Goal: Information Seeking & Learning: Learn about a topic

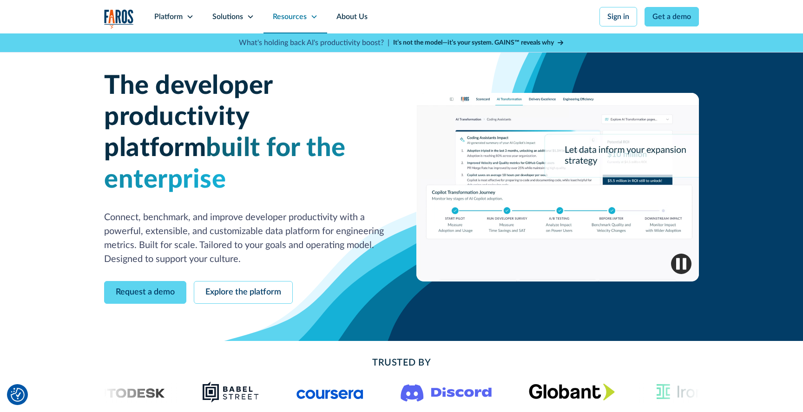
click at [290, 17] on div "Resources" at bounding box center [290, 16] width 34 height 11
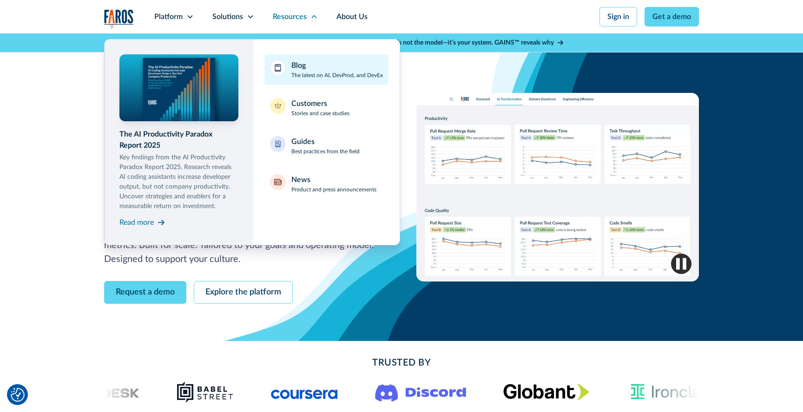
click at [313, 71] on p "The latest on AI, DevProd, and DevEx" at bounding box center [337, 75] width 92 height 8
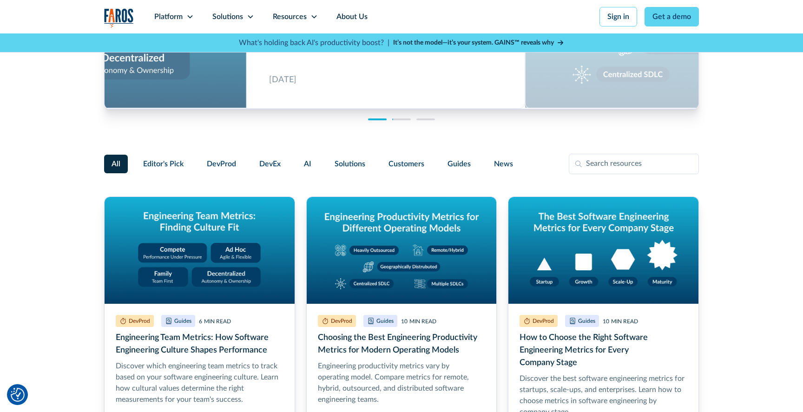
scroll to position [126, 0]
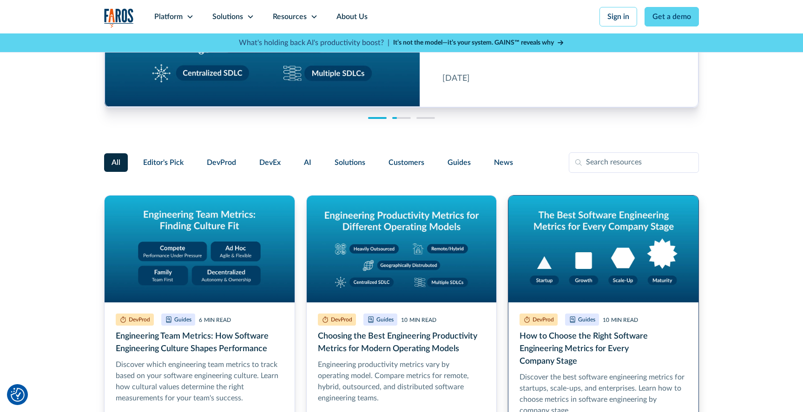
click at [577, 234] on link "How to Choose the Right Software Engineering Metrics for Every Company Stage" at bounding box center [603, 324] width 191 height 259
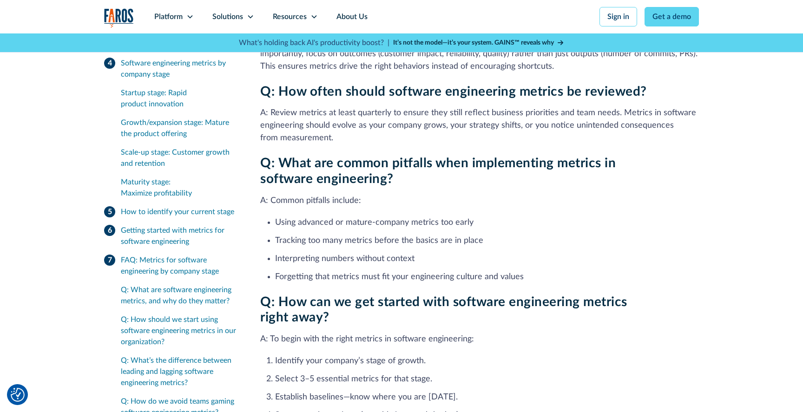
scroll to position [2884, 0]
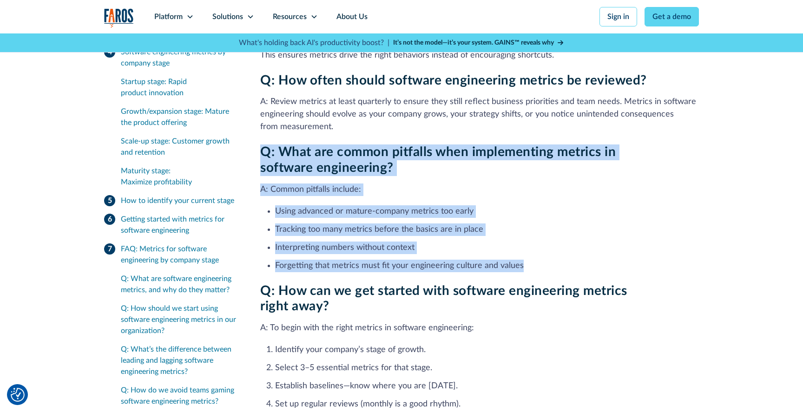
drag, startPoint x: 521, startPoint y: 237, endPoint x: 259, endPoint y: 122, distance: 286.5
copy div "Q: What are common pitfalls when implementing metrics in software engineering? …"
click at [467, 229] on ul "Using advanced or mature-company metrics too early Tracking too many metrics be…" at bounding box center [479, 238] width 439 height 69
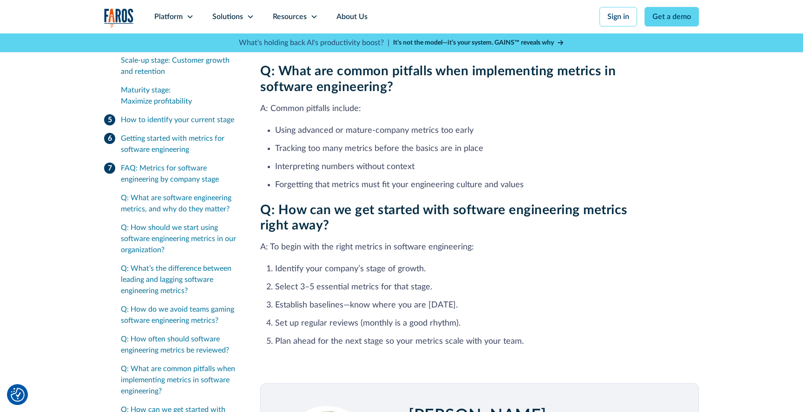
scroll to position [2966, 0]
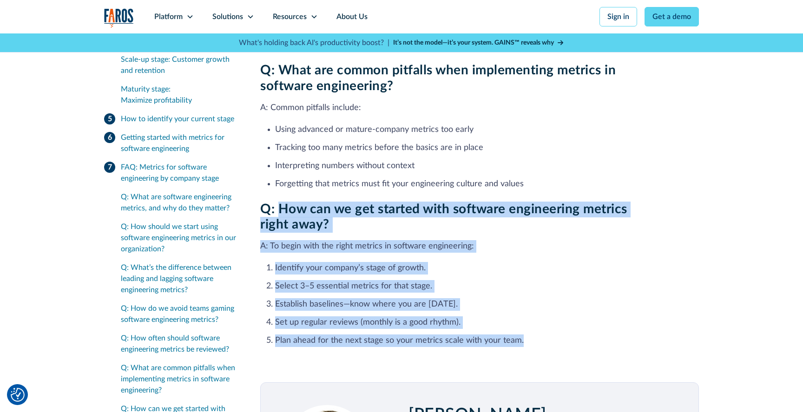
drag, startPoint x: 519, startPoint y: 317, endPoint x: 279, endPoint y: 187, distance: 272.8
click at [279, 202] on div "Q: How can we get started with software engineering metrics right away? A: To b…" at bounding box center [479, 274] width 439 height 145
copy div "How can we get started with software engineering metrics right away? A: To begi…"
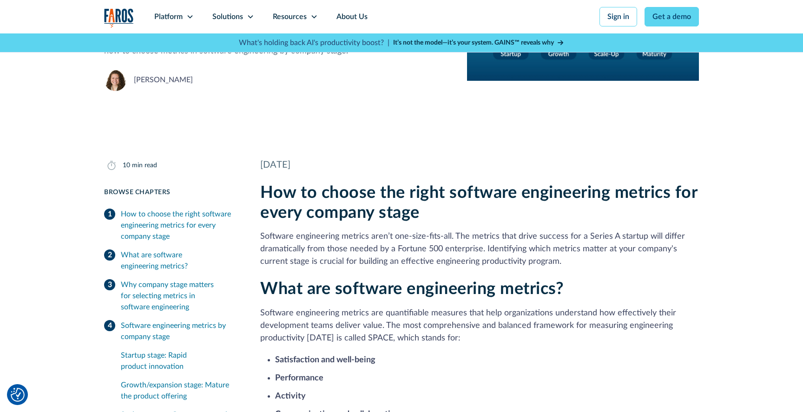
scroll to position [139, 0]
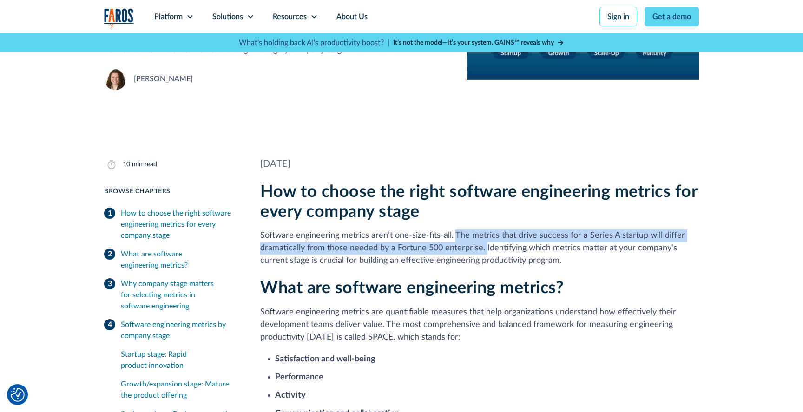
drag, startPoint x: 453, startPoint y: 237, endPoint x: 485, endPoint y: 245, distance: 32.7
click at [485, 245] on p "Software engineering metrics aren’t one-size-fits-all. The metrics that drive s…" at bounding box center [479, 249] width 439 height 38
copy p "The metrics that drive success for a Series A startup will differ dramatically …"
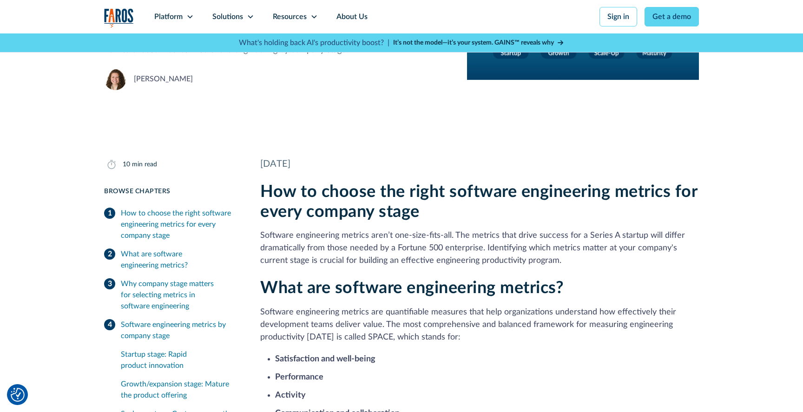
click at [53, 112] on div "DevProd Guides August 25, 2025 10 min read How to Choose the Right Software Eng…" at bounding box center [401, 14] width 803 height 240
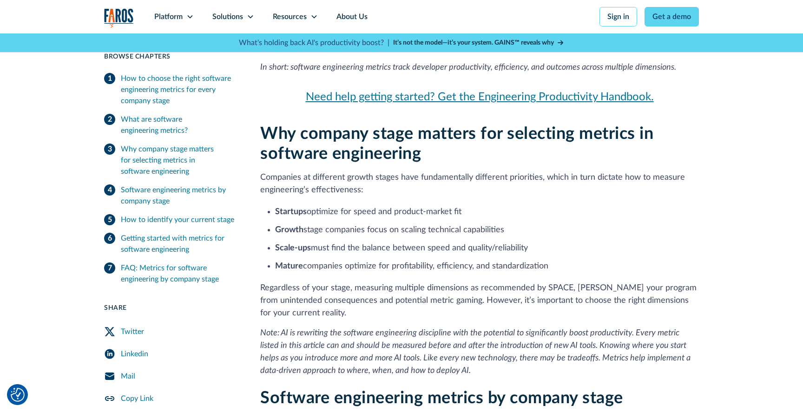
scroll to position [585, 0]
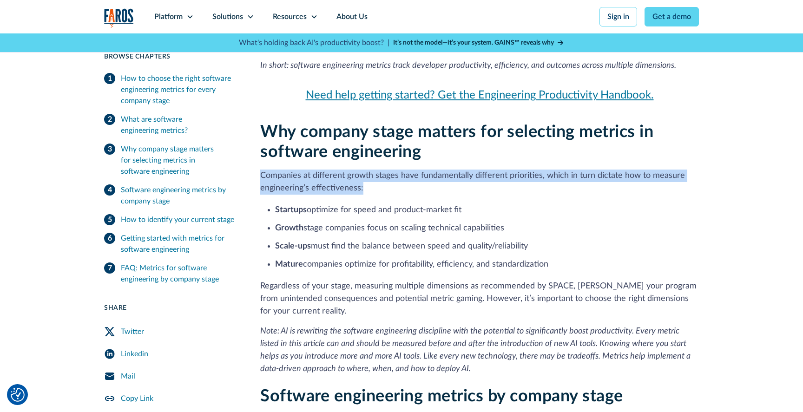
drag, startPoint x: 260, startPoint y: 174, endPoint x: 373, endPoint y: 192, distance: 114.3
click at [374, 192] on p "Companies at different growth stages have fundamentally different priorities, w…" at bounding box center [479, 182] width 439 height 25
copy p "Companies at different growth stages have fundamentally different priorities, w…"
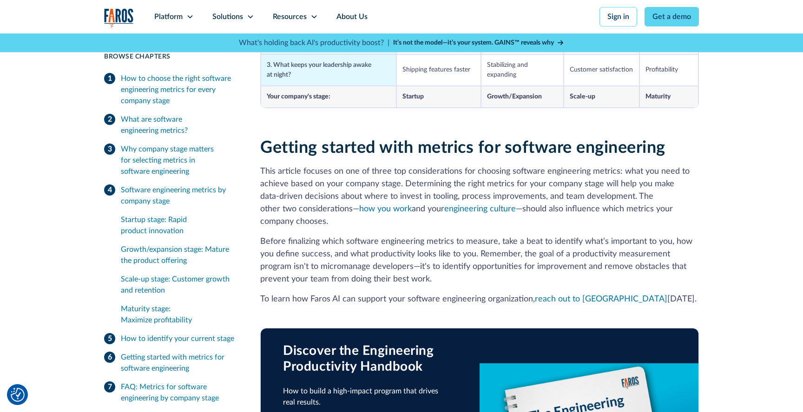
scroll to position [2061, 0]
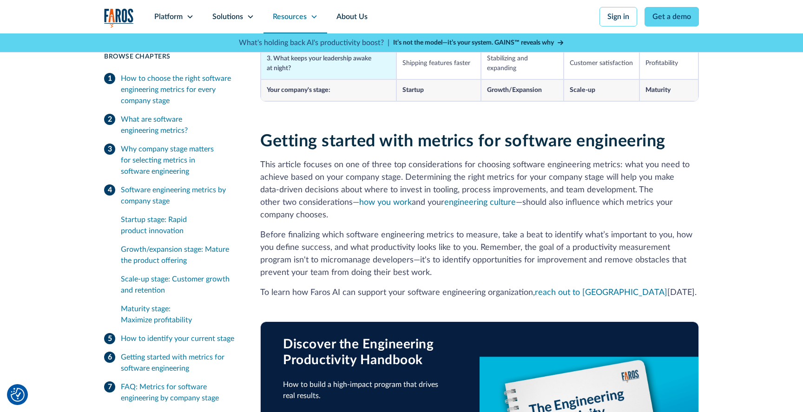
click at [305, 16] on div "Resources" at bounding box center [290, 16] width 34 height 11
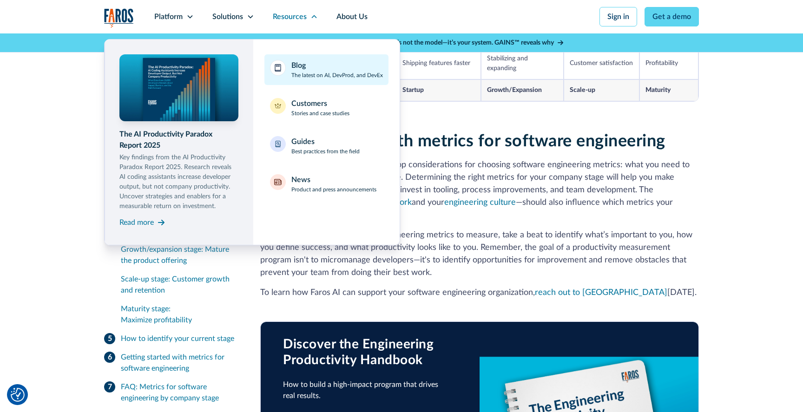
click at [278, 71] on icon at bounding box center [278, 67] width 6 height 7
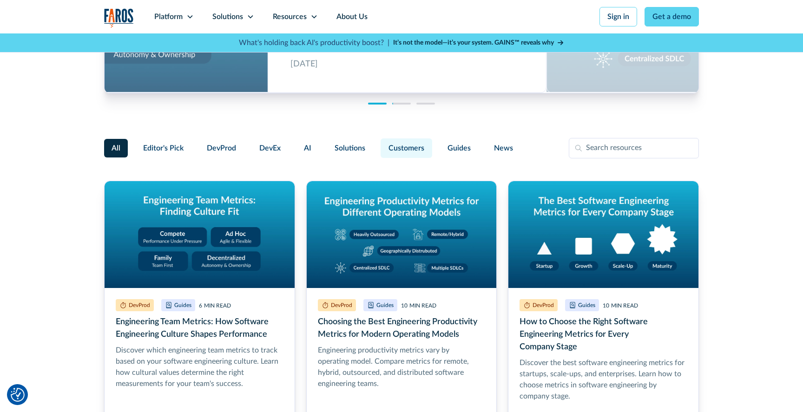
scroll to position [145, 0]
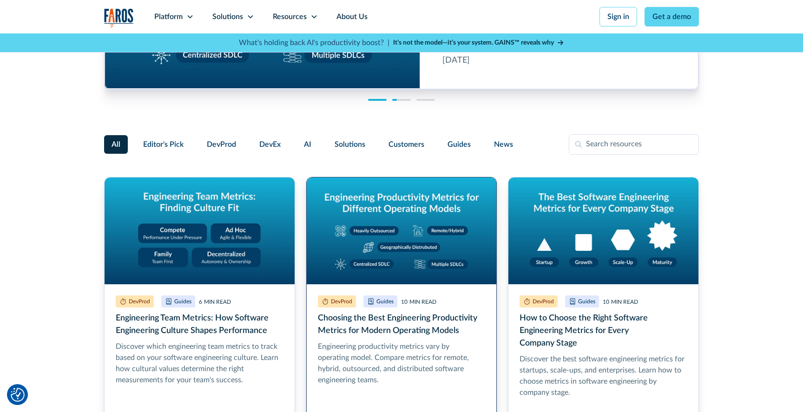
click at [420, 246] on link "Choosing the Best Engineering Productivity Metrics for Modern Operating Models" at bounding box center [401, 306] width 191 height 259
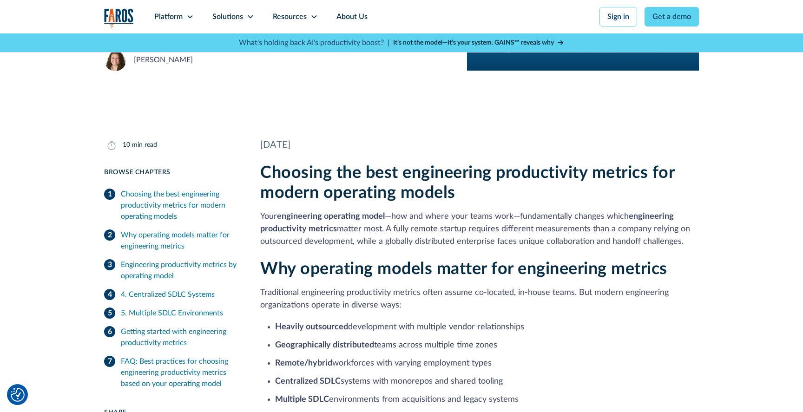
scroll to position [141, 0]
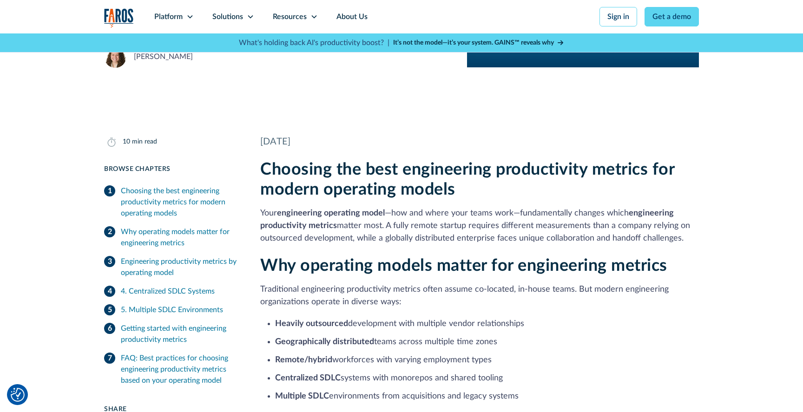
drag, startPoint x: 385, startPoint y: 225, endPoint x: 688, endPoint y: 238, distance: 303.3
click at [688, 238] on p "Your engineering operating model —how and where your teams work—fundamentally c…" at bounding box center [479, 226] width 439 height 38
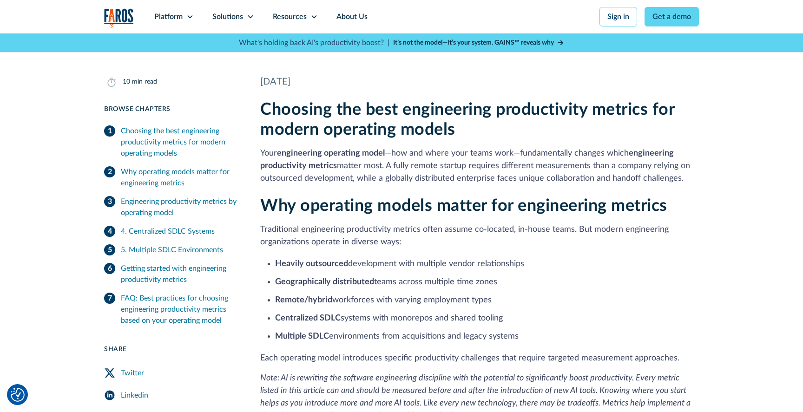
scroll to position [215, 0]
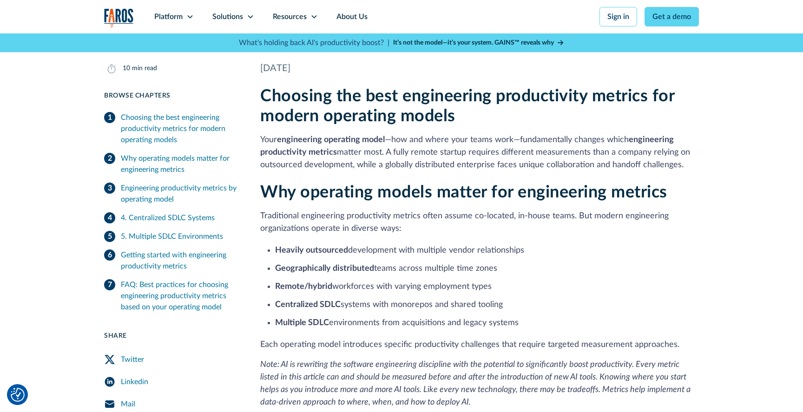
drag, startPoint x: 528, startPoint y: 322, endPoint x: 250, endPoint y: 218, distance: 296.9
click at [314, 291] on strong "Remote/hybrid" at bounding box center [303, 287] width 57 height 8
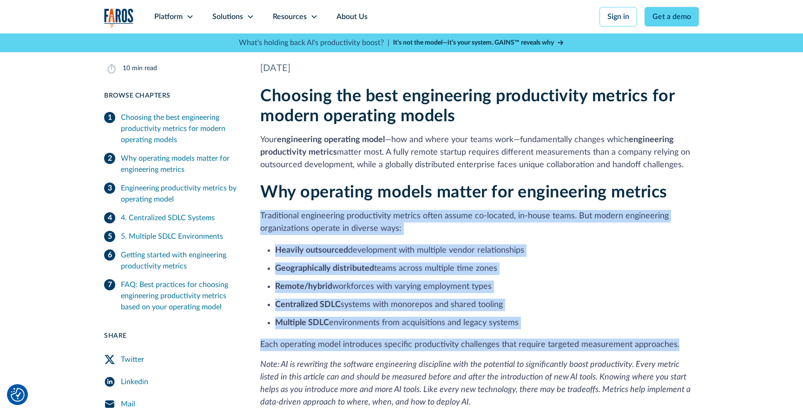
drag, startPoint x: 260, startPoint y: 216, endPoint x: 698, endPoint y: 339, distance: 454.5
copy div "Traditional engineering productivity metrics often assume co-located, in-house …"
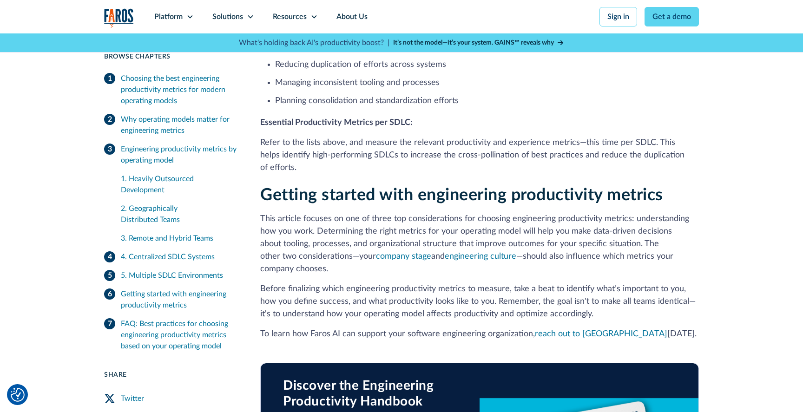
scroll to position [1871, 0]
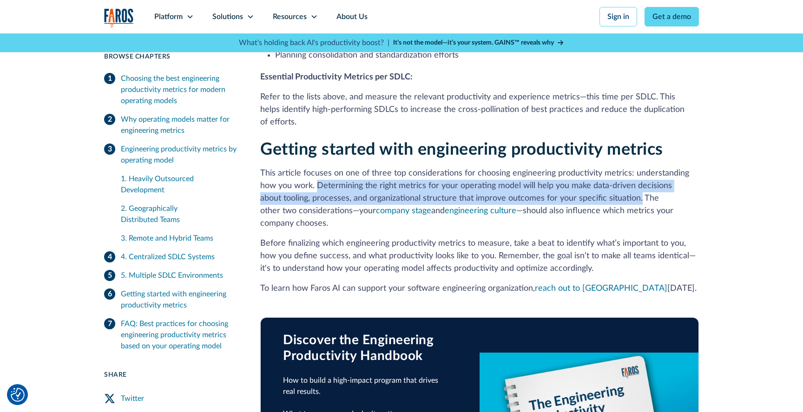
drag, startPoint x: 640, startPoint y: 187, endPoint x: 317, endPoint y: 174, distance: 322.8
click at [317, 174] on p "This article focuses on one of three top considerations for choosing engineerin…" at bounding box center [479, 198] width 439 height 63
copy p "Determining the right metrics for your operating model will help you make data-…"
click at [288, 11] on div "Resources" at bounding box center [290, 16] width 34 height 11
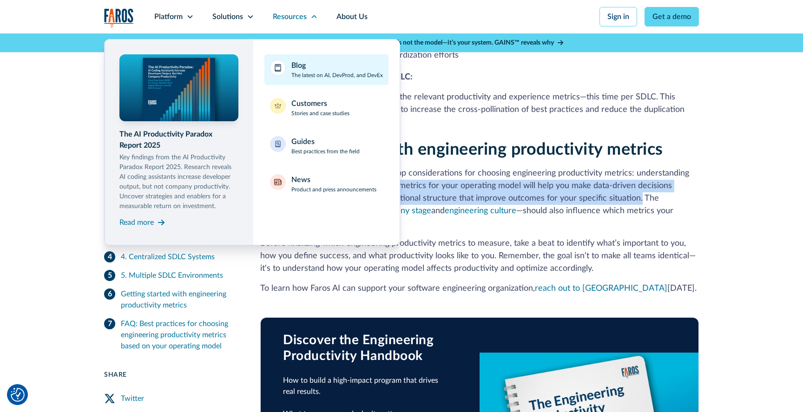
click at [307, 70] on div "Blog The latest on AI, DevProd, and DevEx" at bounding box center [337, 70] width 92 height 20
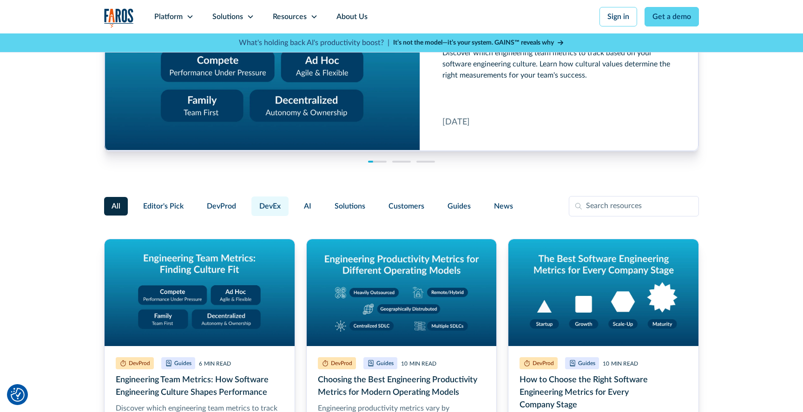
scroll to position [83, 0]
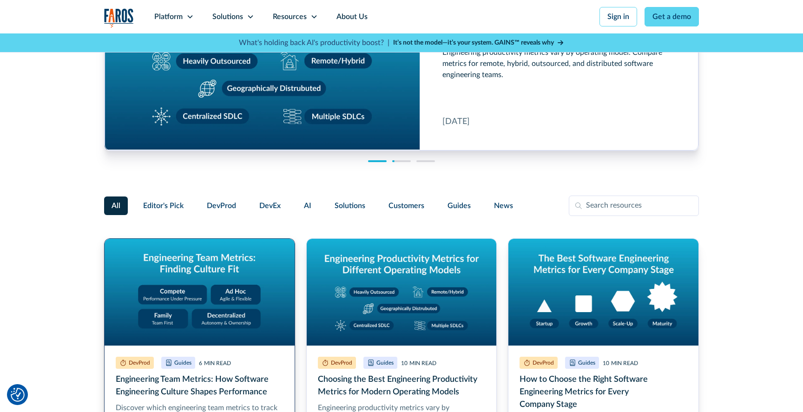
click at [199, 301] on link "Engineering Team Metrics: How Software Engineering Culture Shapes Performance" at bounding box center [199, 367] width 191 height 259
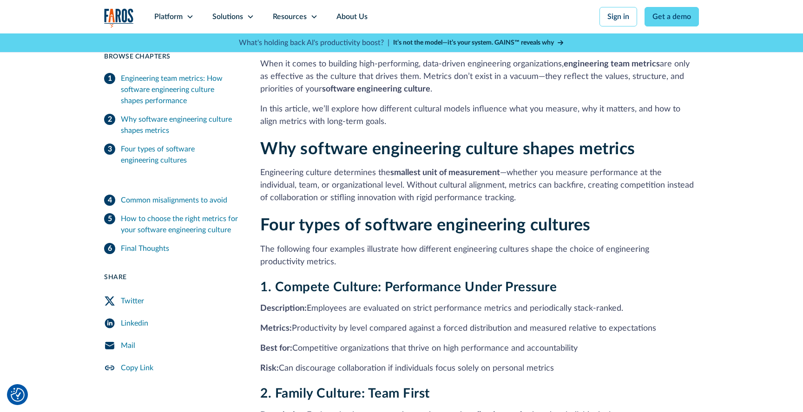
scroll to position [231, 0]
